Goal: Task Accomplishment & Management: Use online tool/utility

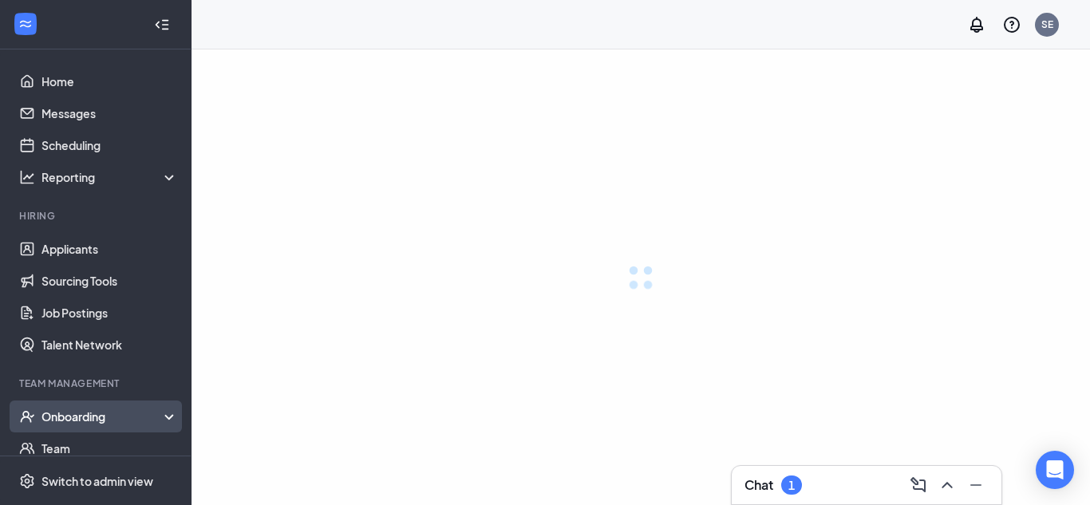
click at [99, 415] on div "Onboarding" at bounding box center [103, 417] width 123 height 16
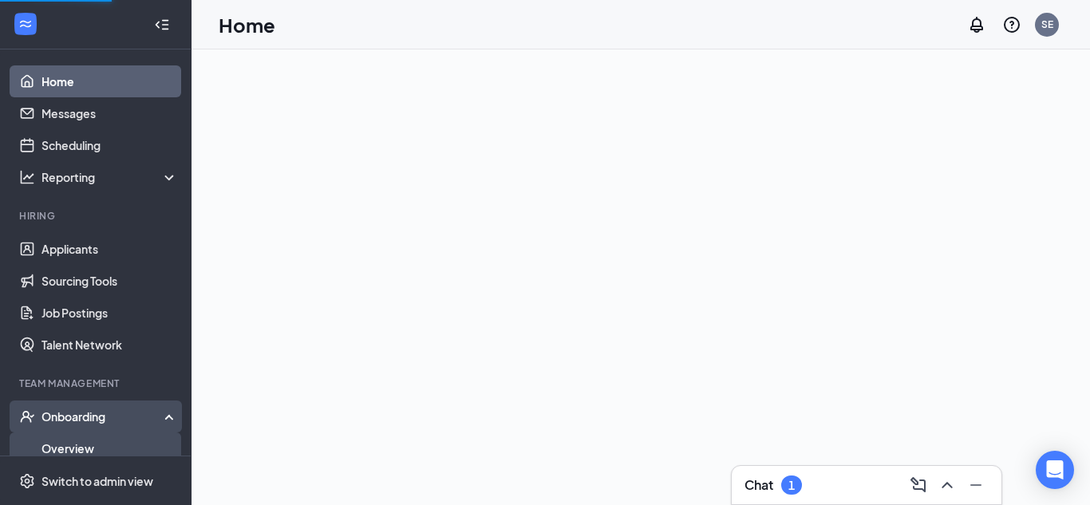
click at [89, 449] on link "Overview" at bounding box center [110, 449] width 136 height 32
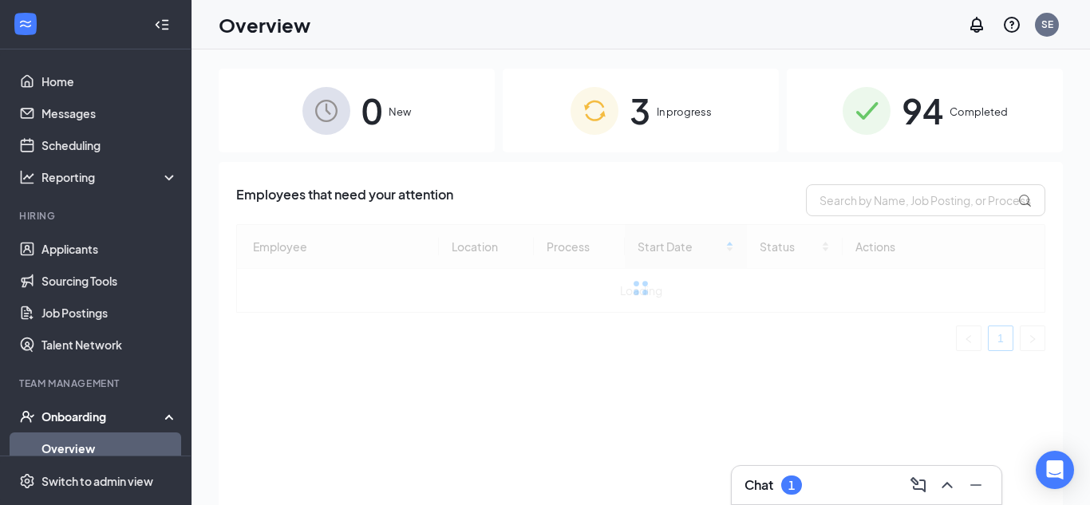
click at [693, 98] on div "3 In progress" at bounding box center [641, 111] width 276 height 84
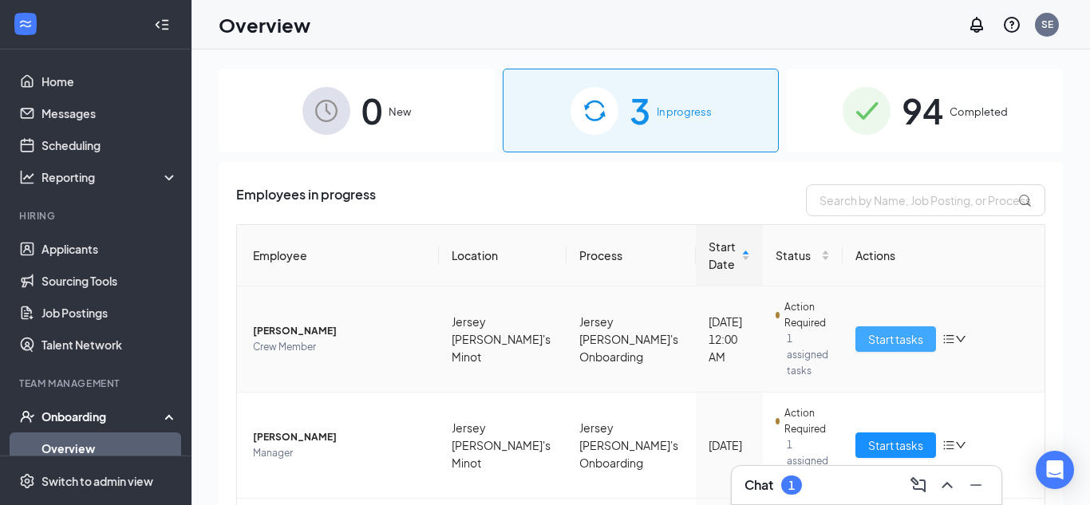
click at [912, 332] on span "Start tasks" at bounding box center [895, 339] width 55 height 18
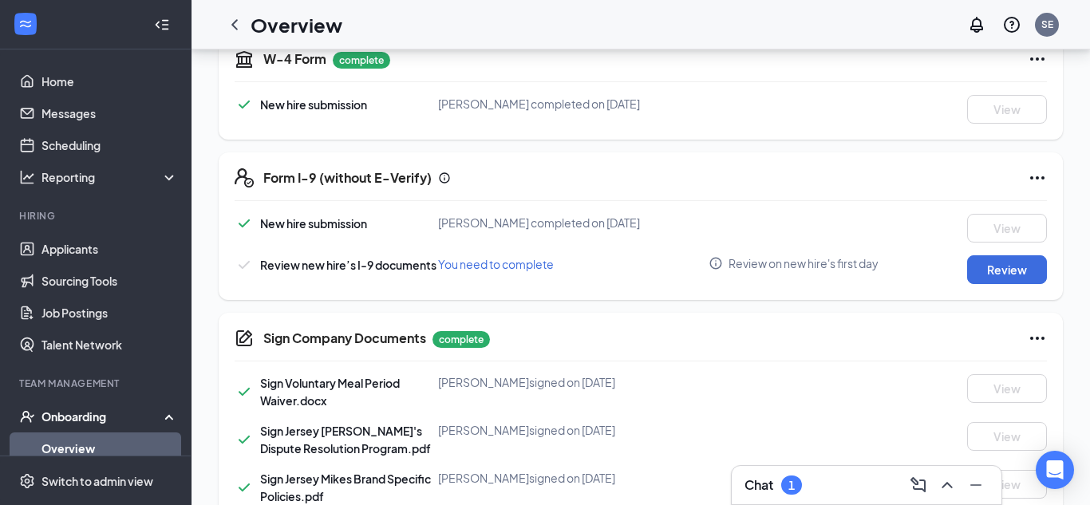
scroll to position [386, 0]
